Goal: Feedback & Contribution: Submit feedback/report problem

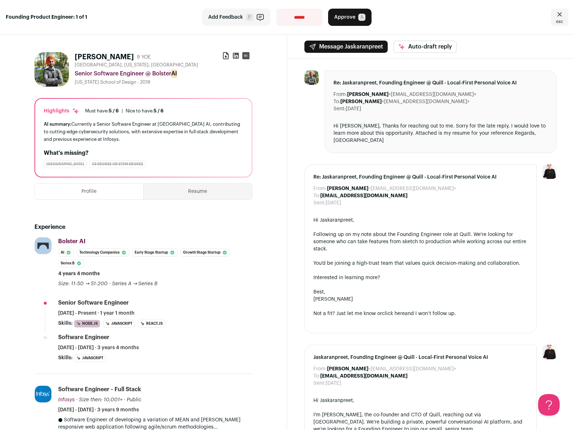
drag, startPoint x: 141, startPoint y: 83, endPoint x: 75, endPoint y: 80, distance: 66.2
click at [75, 80] on div "[US_STATE] School of Design - 2018" at bounding box center [164, 82] width 178 height 6
click at [422, 120] on div "Re: Jaskaranpreet, Founding Engineer @ Quill - Local-First Personal Voice AI Fr…" at bounding box center [441, 111] width 233 height 83
click at [228, 77] on div "Senior Software Engineer @ Bolster AI" at bounding box center [164, 73] width 178 height 9
click at [225, 56] on icon at bounding box center [225, 55] width 7 height 7
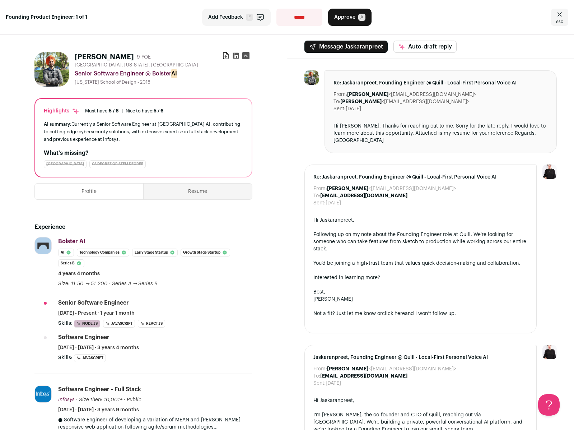
click at [354, 17] on span "Approve" at bounding box center [344, 17] width 21 height 7
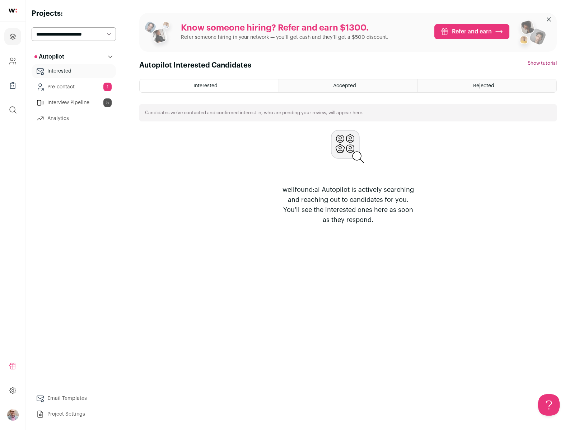
click at [63, 70] on link "Interested" at bounding box center [74, 71] width 84 height 14
click at [12, 32] on icon "Projects" at bounding box center [13, 36] width 8 height 9
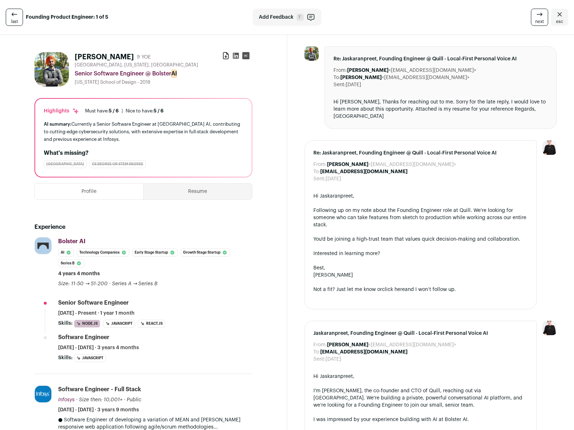
click at [287, 16] on span "Add Feedback" at bounding box center [276, 17] width 35 height 7
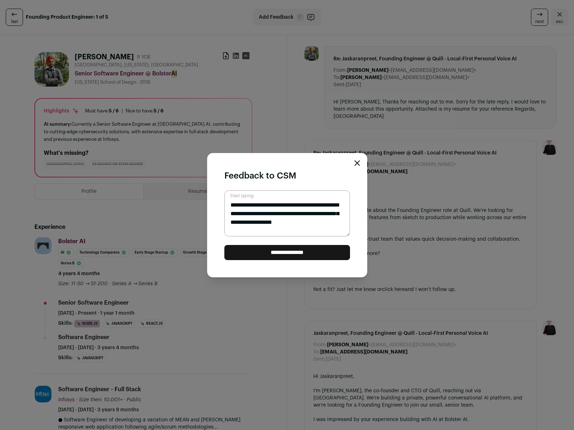
click at [282, 256] on input "**********" at bounding box center [288, 252] width 126 height 15
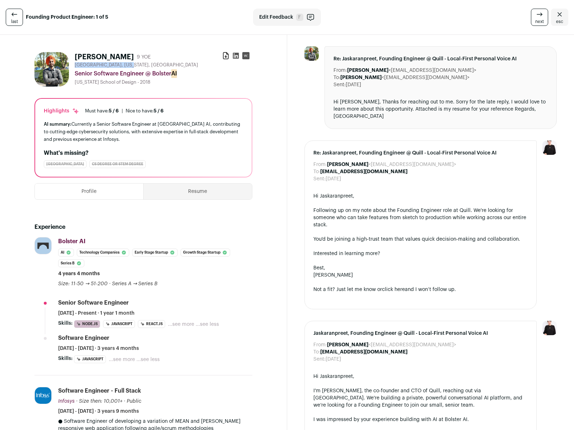
drag, startPoint x: 75, startPoint y: 65, endPoint x: 122, endPoint y: 64, distance: 47.4
click at [122, 64] on span "[GEOGRAPHIC_DATA], [US_STATE], [GEOGRAPHIC_DATA]" at bounding box center [137, 65] width 124 height 6
copy span "Morgan Hill, California"
click at [274, 15] on span "Edit Feedback" at bounding box center [276, 17] width 34 height 7
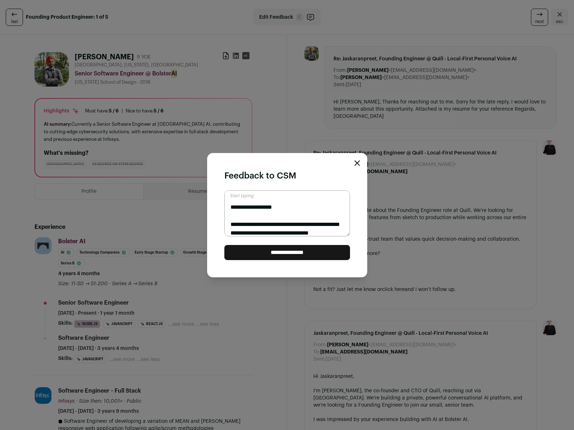
scroll to position [24, 0]
type textarea "**********"
click at [297, 251] on input "**********" at bounding box center [288, 252] width 126 height 15
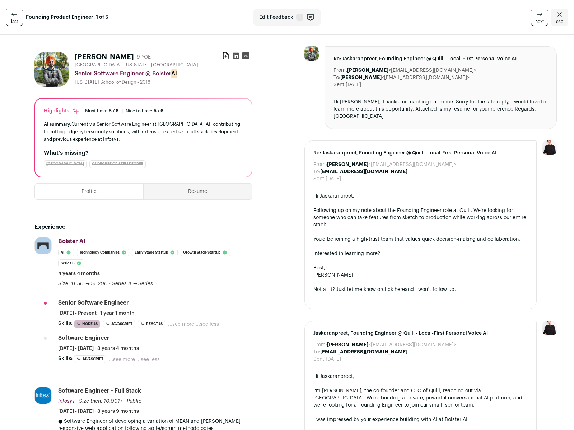
click at [559, 17] on icon "Close" at bounding box center [560, 14] width 9 height 9
